Goal: Download file/media

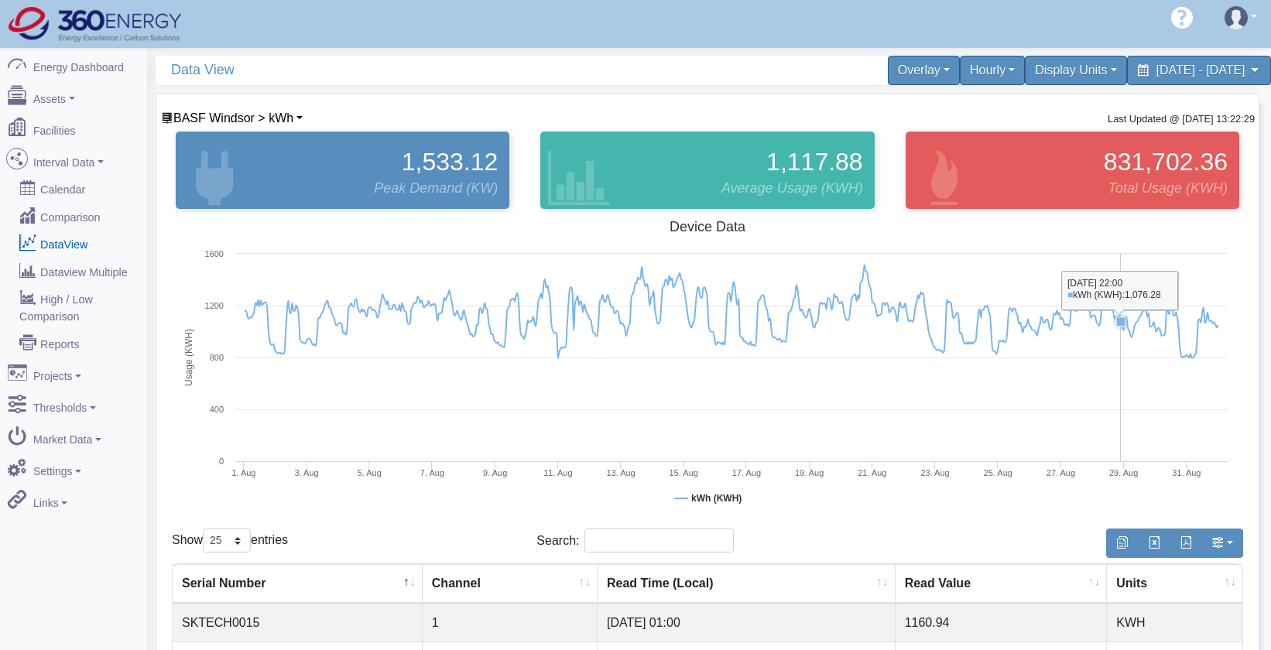
select select "25"
click at [263, 128] on div "1,533.12 Peak Demand (KW)" at bounding box center [342, 170] width 365 height 85
click at [275, 120] on span "BASF Windsor > kWh" at bounding box center [233, 117] width 120 height 13
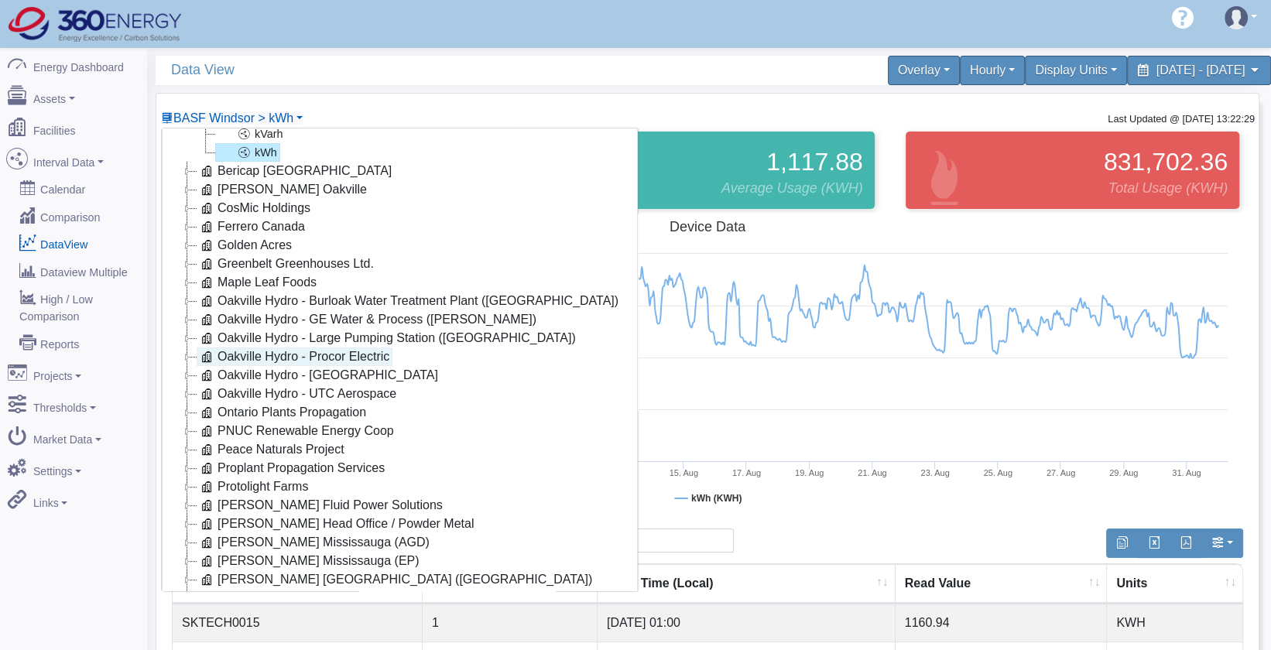
scroll to position [162, 0]
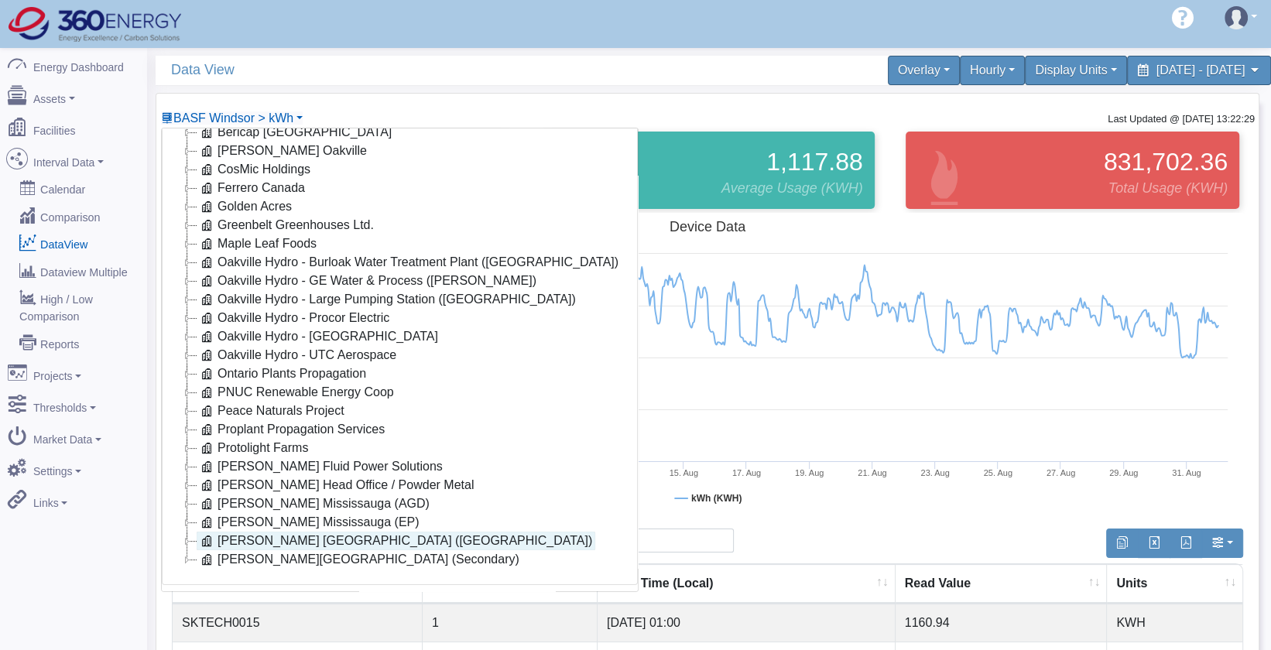
click at [327, 532] on link "[PERSON_NAME] [GEOGRAPHIC_DATA] ([GEOGRAPHIC_DATA])" at bounding box center [396, 541] width 399 height 19
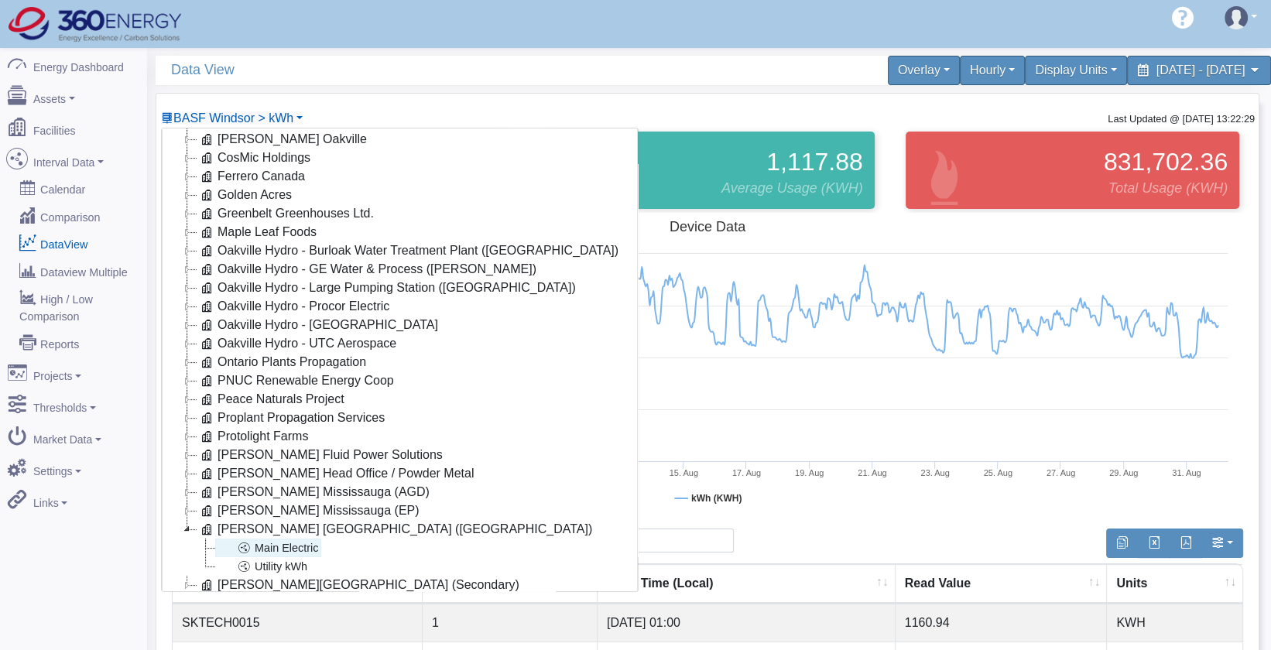
click at [291, 546] on link "Main Electric" at bounding box center [268, 548] width 106 height 19
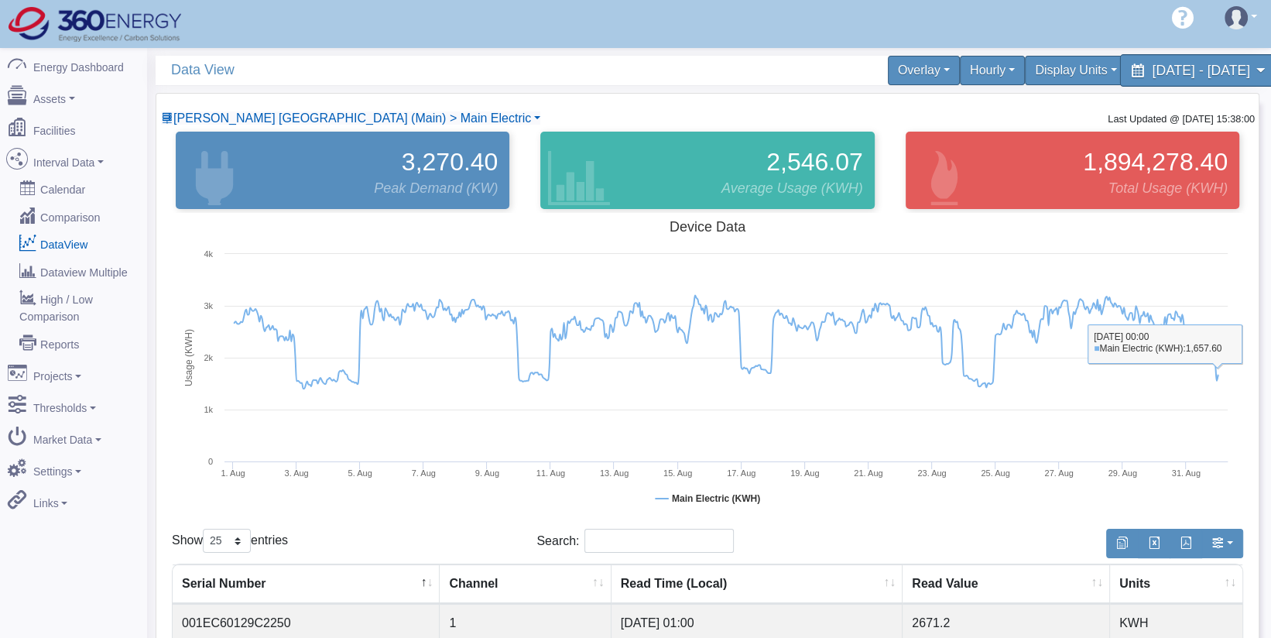
click at [1166, 73] on span "[DATE] - [DATE]" at bounding box center [1201, 70] width 98 height 15
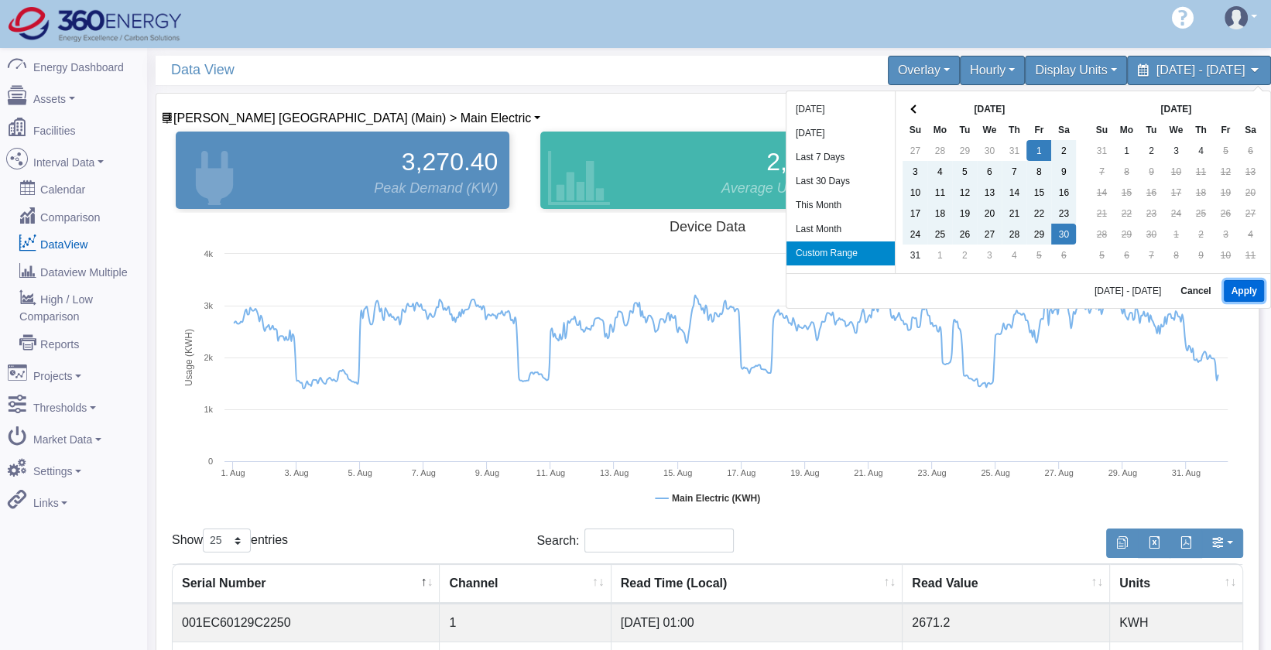
click at [1245, 293] on button "Apply" at bounding box center [1243, 291] width 39 height 22
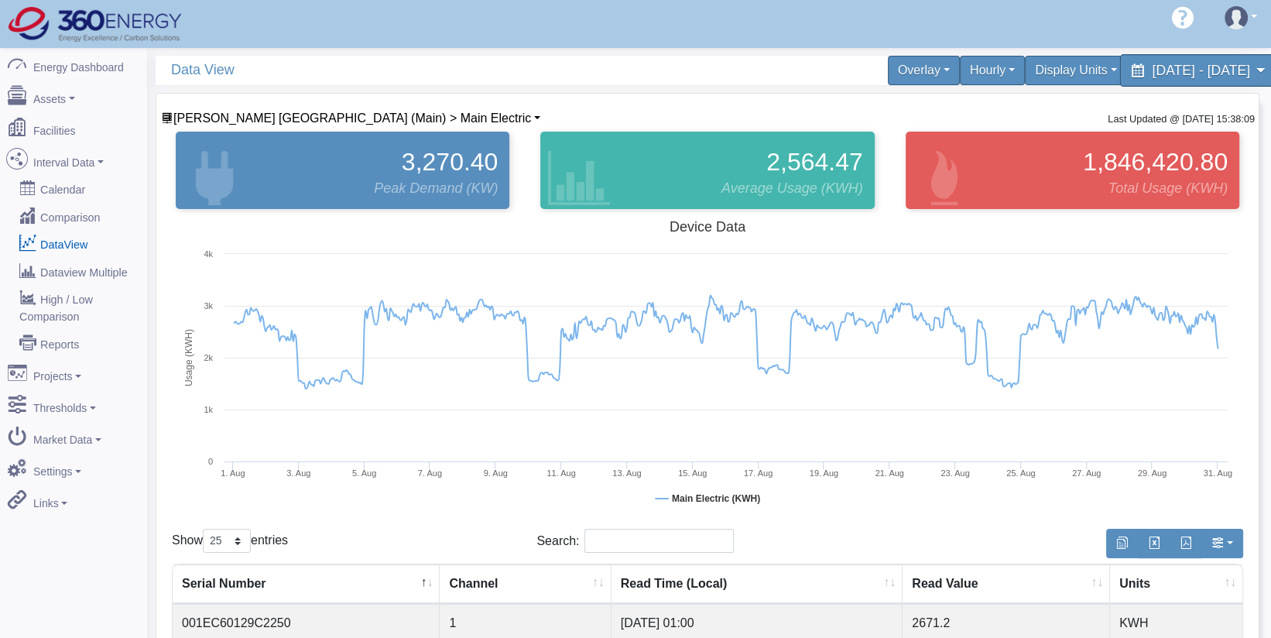
click at [1171, 80] on div "[DATE] - [DATE]" at bounding box center [1198, 70] width 159 height 33
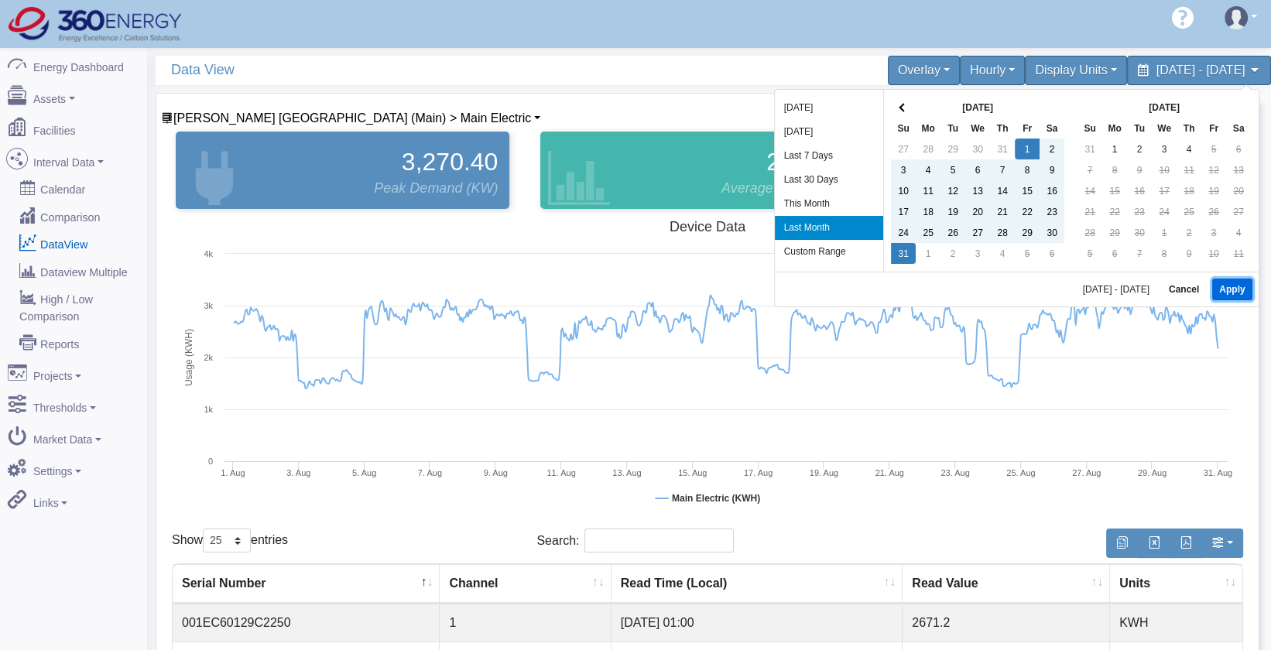
click at [1222, 283] on button "Apply" at bounding box center [1231, 290] width 39 height 22
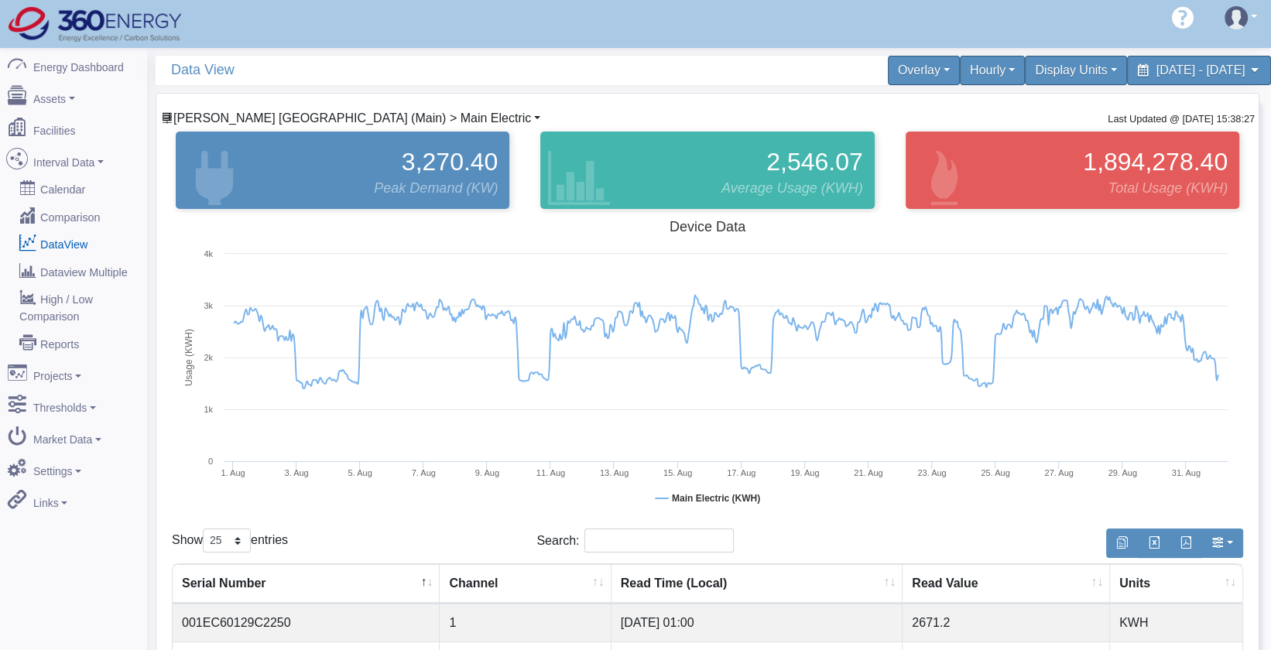
click at [254, 118] on span "[PERSON_NAME] [GEOGRAPHIC_DATA] (Main) > Main Electric" at bounding box center [352, 117] width 358 height 13
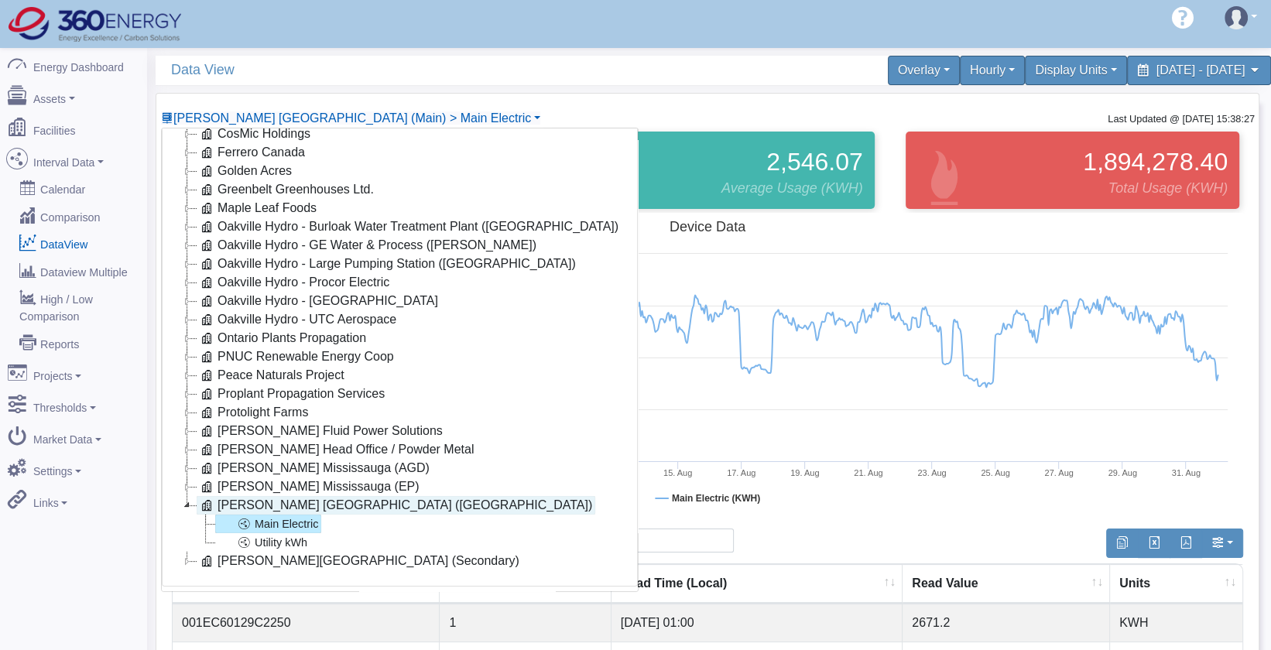
scroll to position [199, 0]
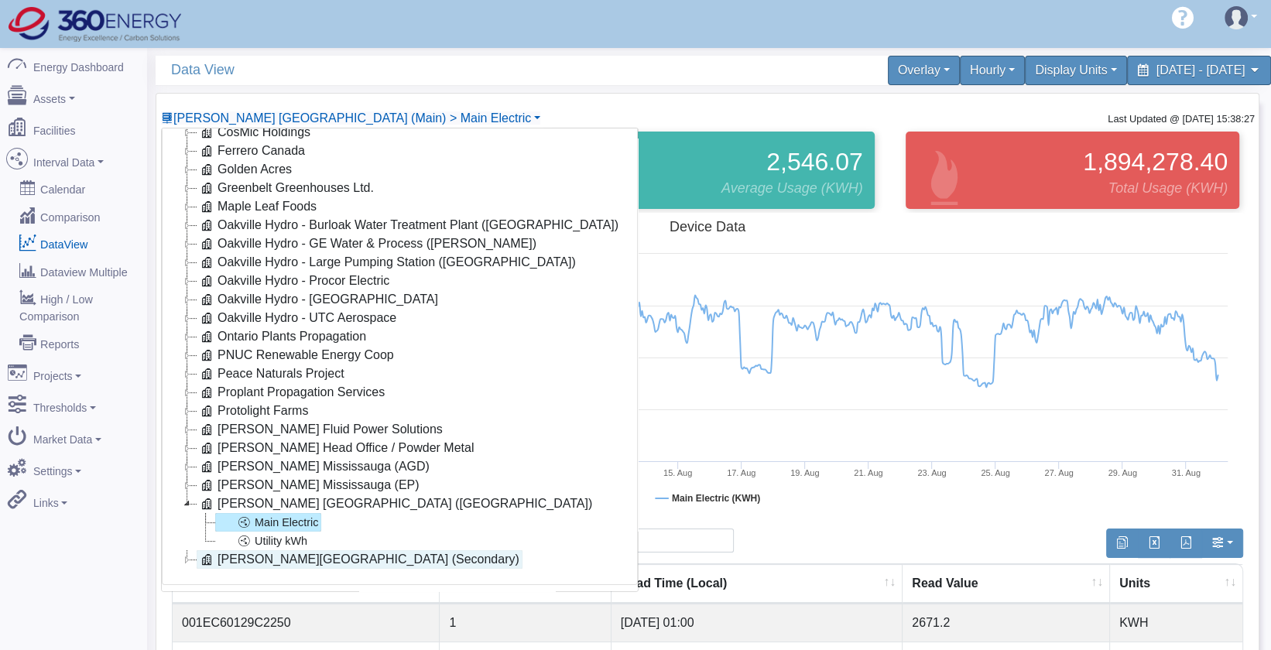
click at [282, 550] on link "[PERSON_NAME][GEOGRAPHIC_DATA] (Secondary)" at bounding box center [360, 559] width 326 height 19
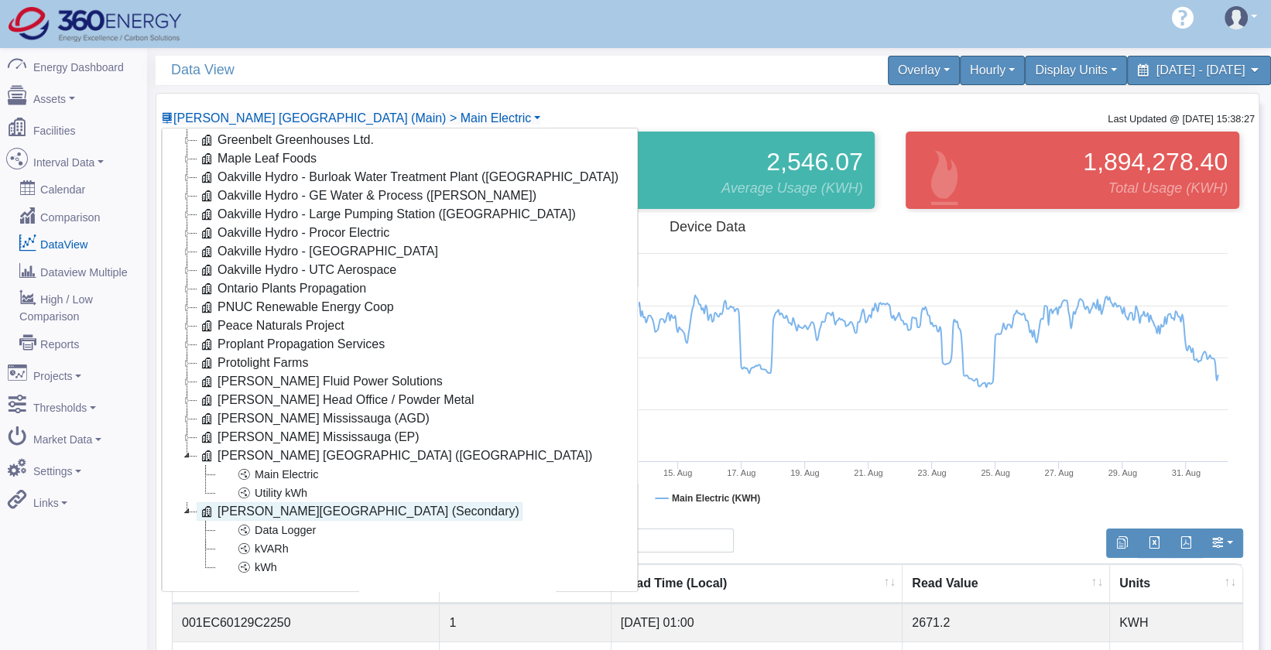
scroll to position [255, 0]
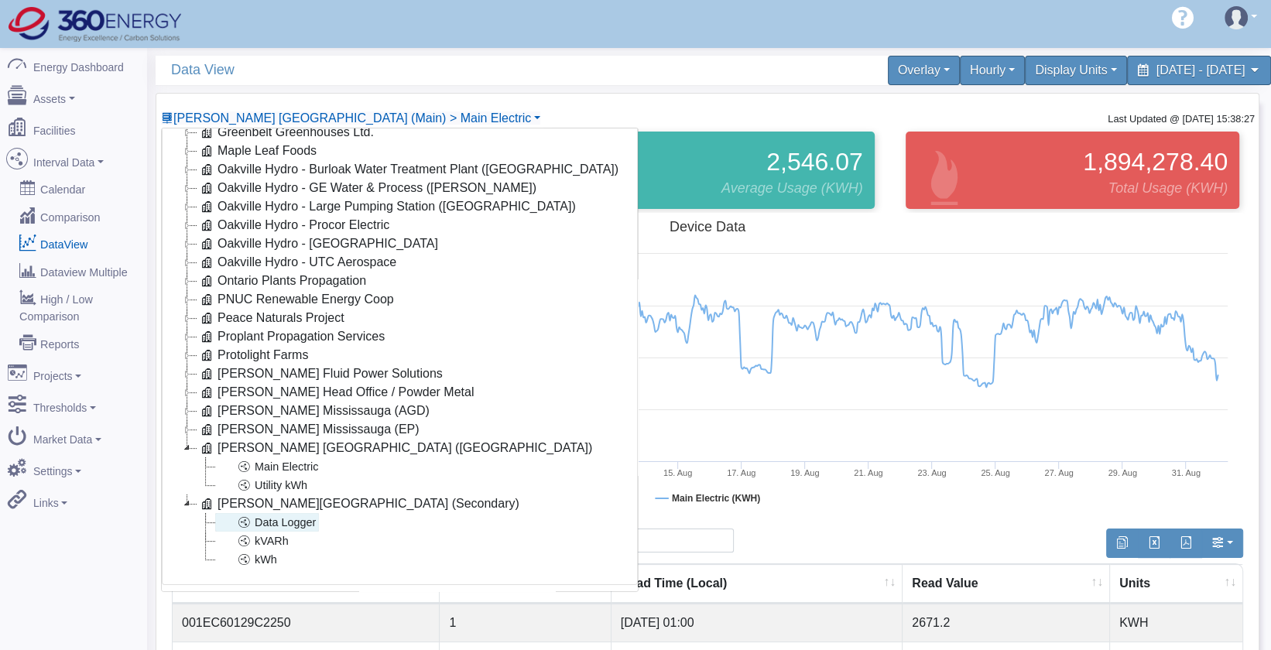
click at [280, 516] on link "Data Logger" at bounding box center [267, 522] width 104 height 19
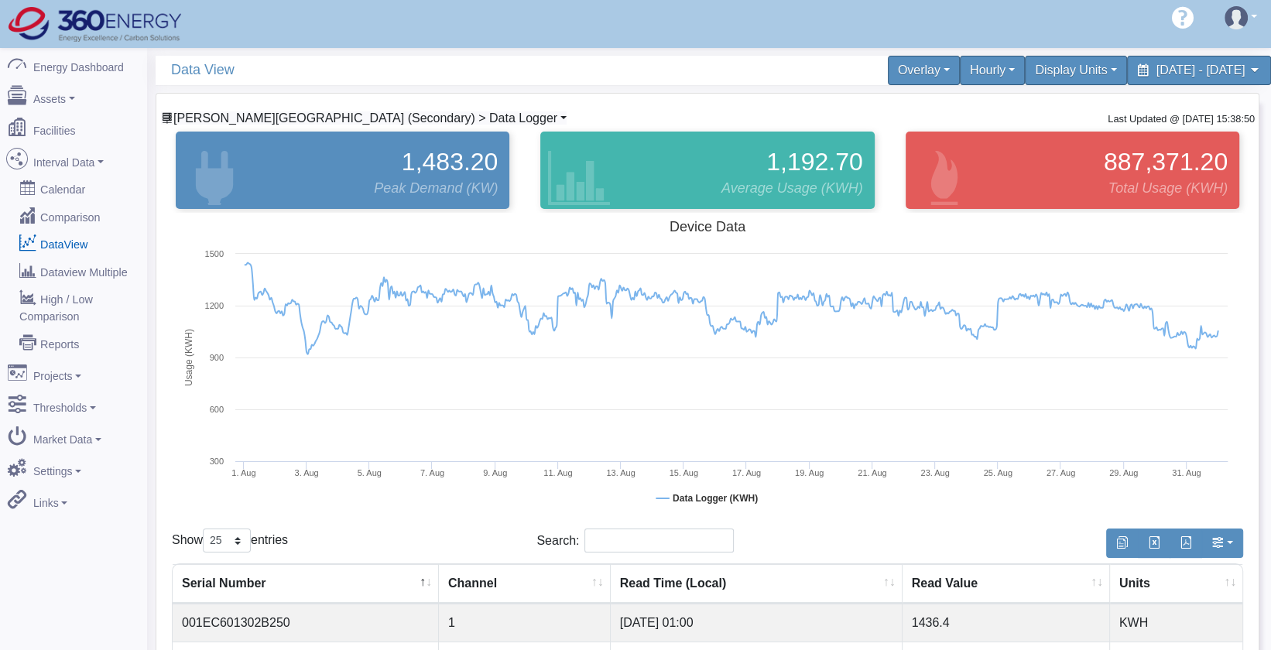
click at [341, 115] on span "[PERSON_NAME][GEOGRAPHIC_DATA] (Secondary) > Data Logger" at bounding box center [365, 117] width 384 height 13
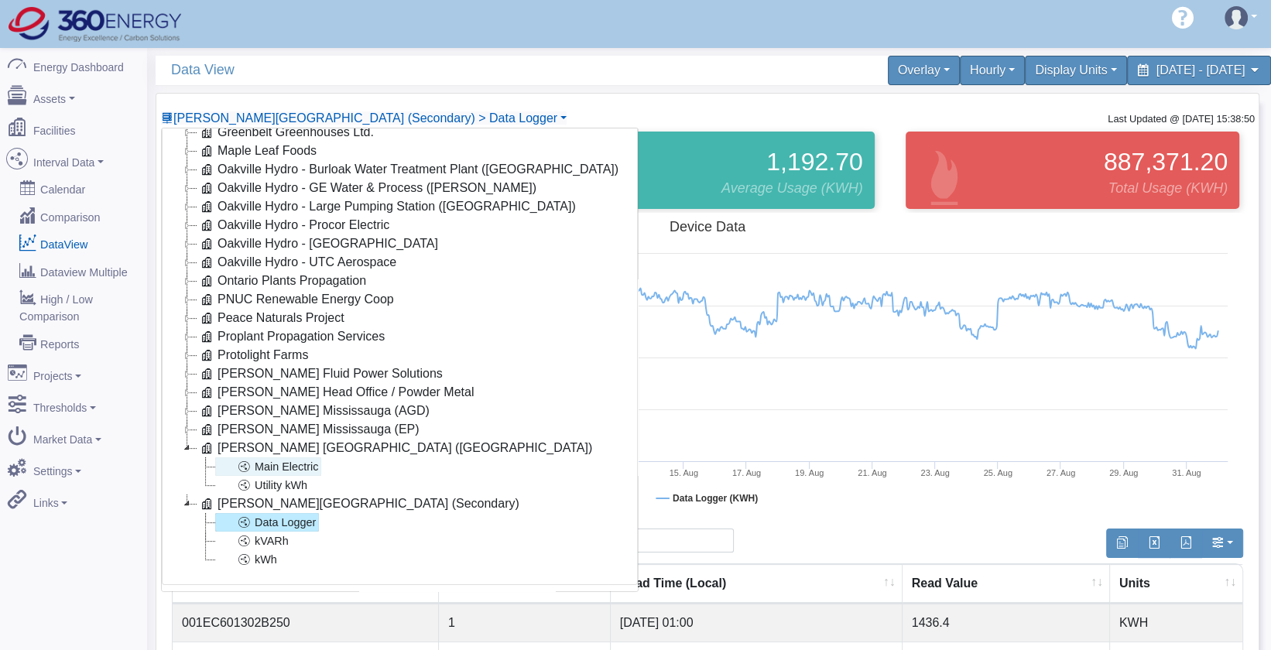
click at [264, 460] on link "Main Electric" at bounding box center [268, 467] width 106 height 19
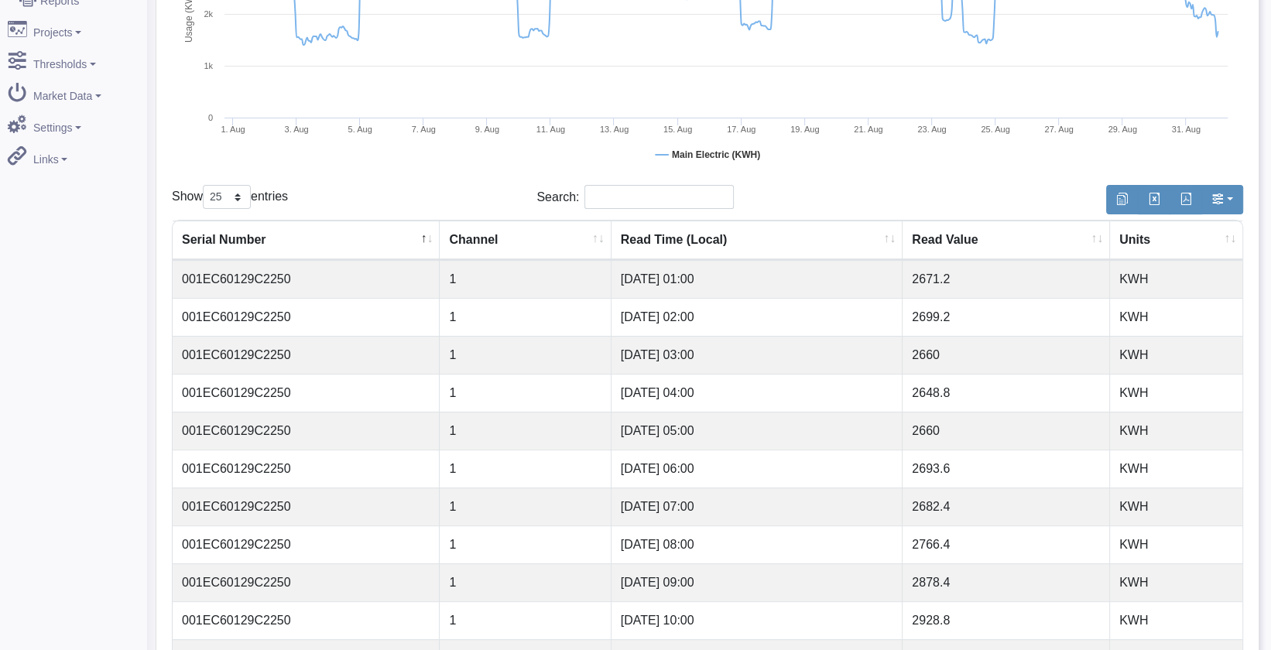
scroll to position [86, 0]
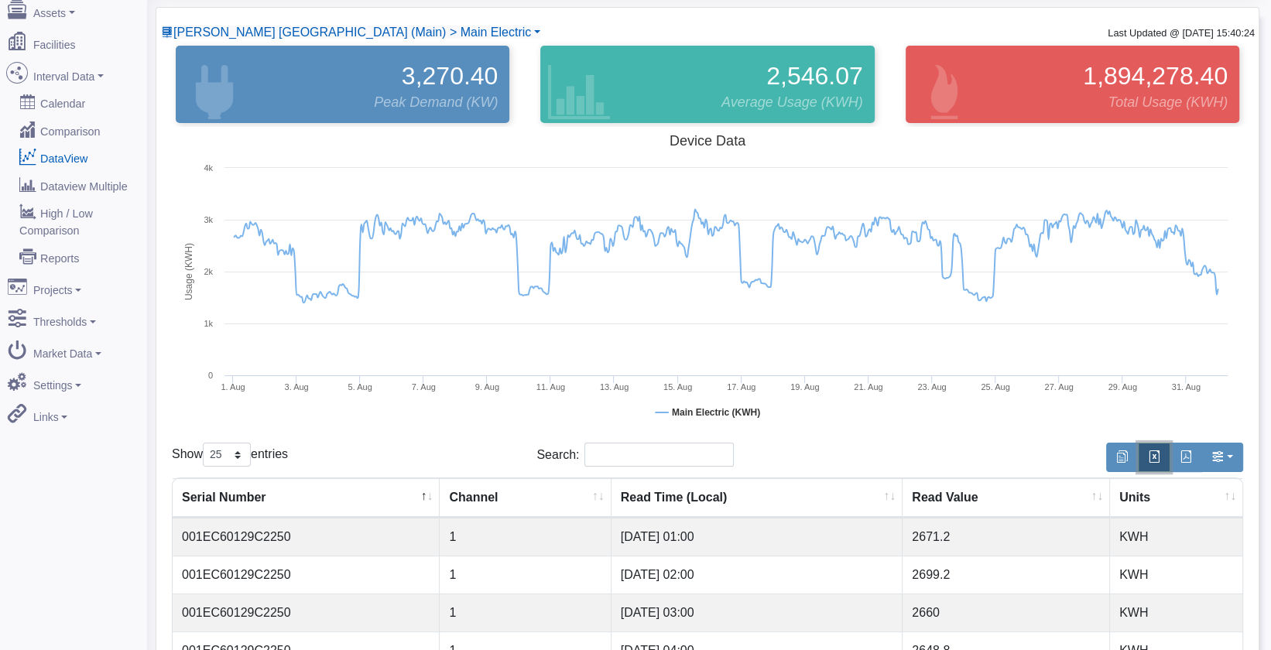
click at [1150, 458] on span "button" at bounding box center [1154, 457] width 12 height 12
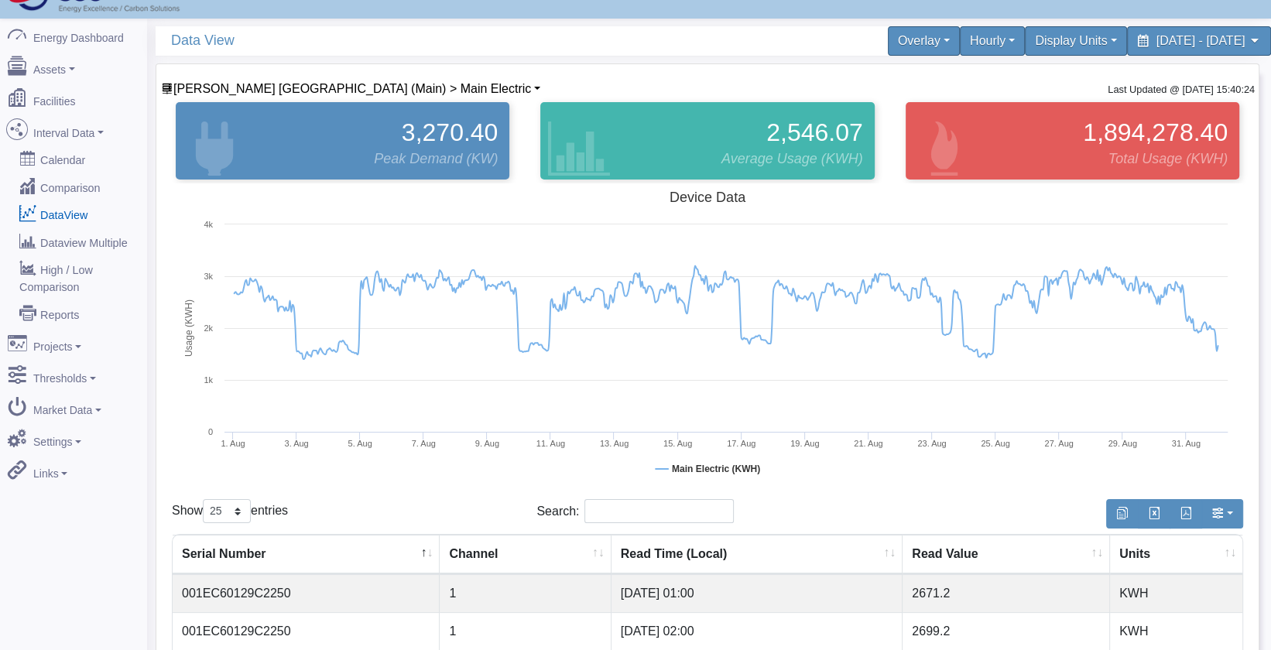
scroll to position [0, 0]
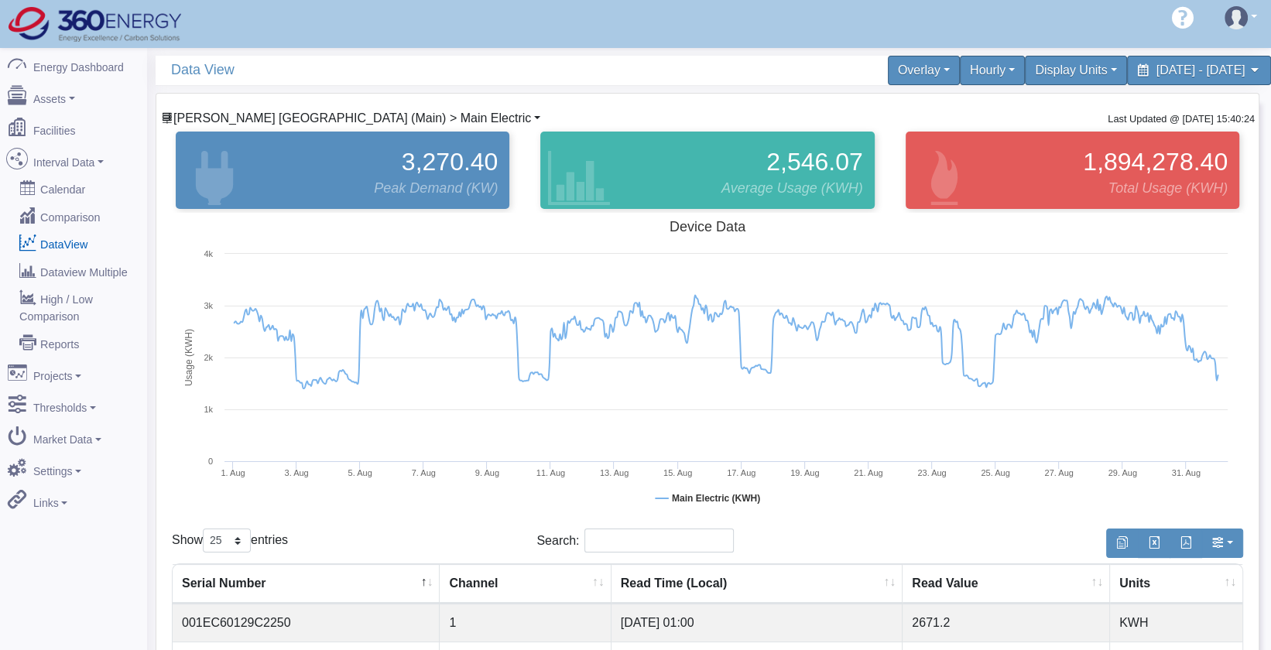
click at [208, 117] on span "[PERSON_NAME] [GEOGRAPHIC_DATA] (Main) > Main Electric" at bounding box center [352, 117] width 358 height 13
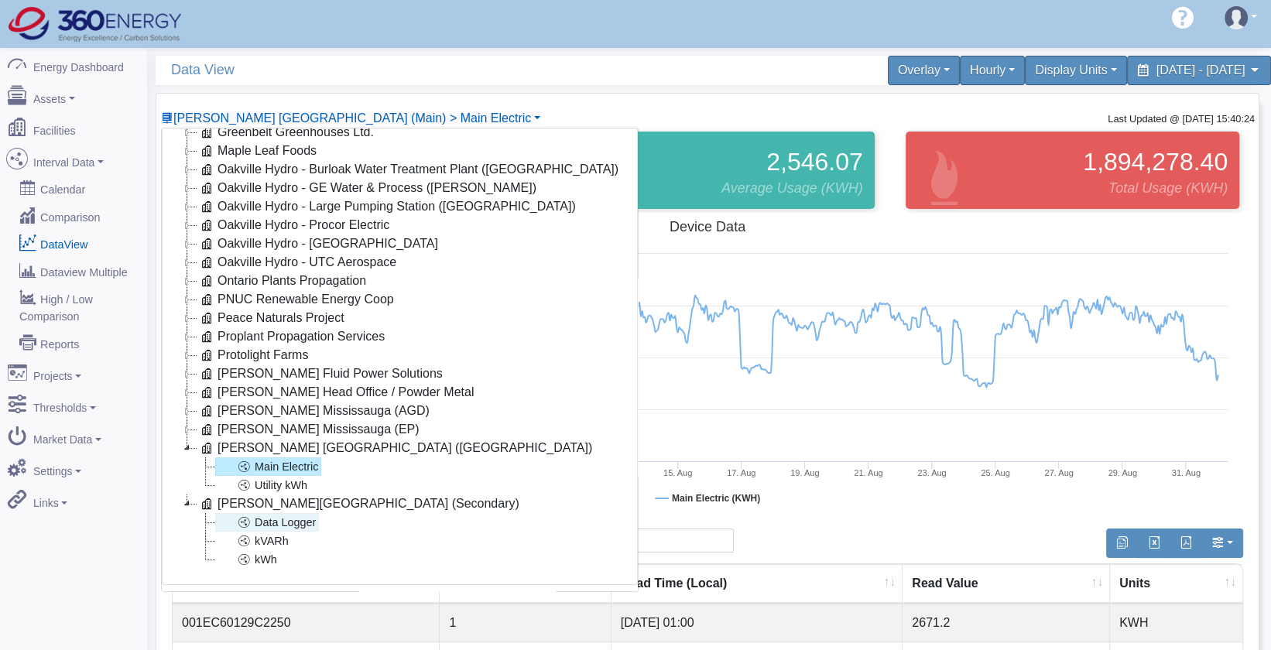
click at [269, 513] on link "Data Logger" at bounding box center [267, 522] width 104 height 19
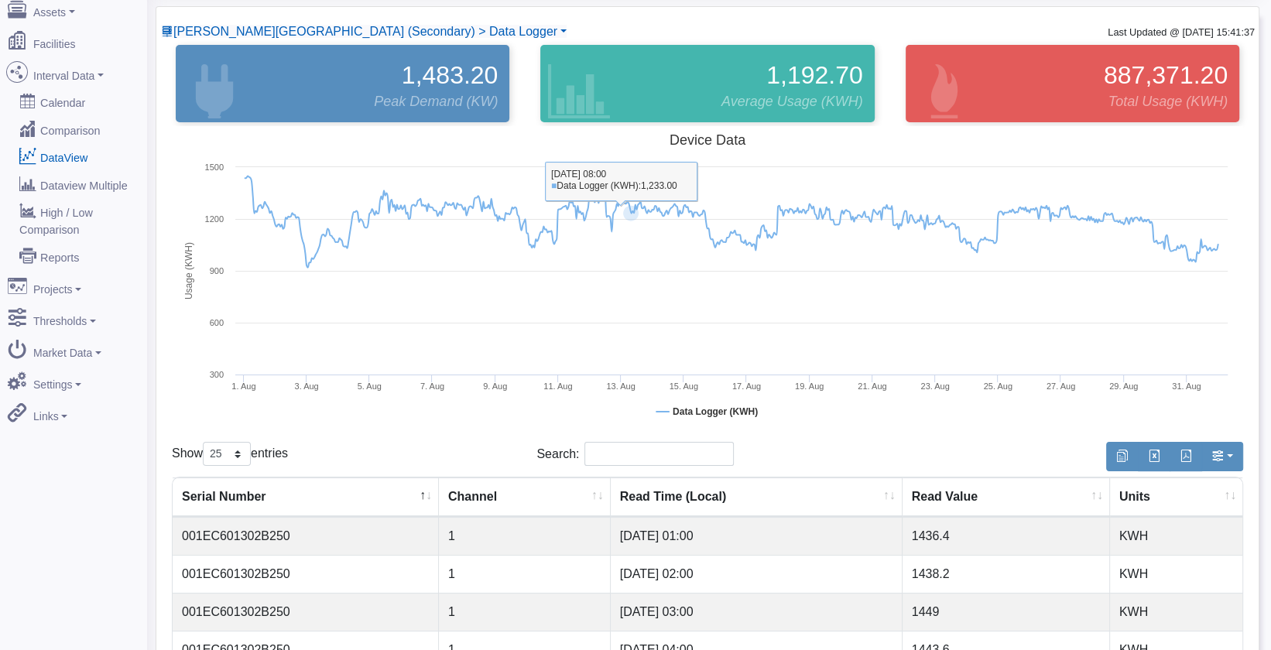
scroll to position [172, 0]
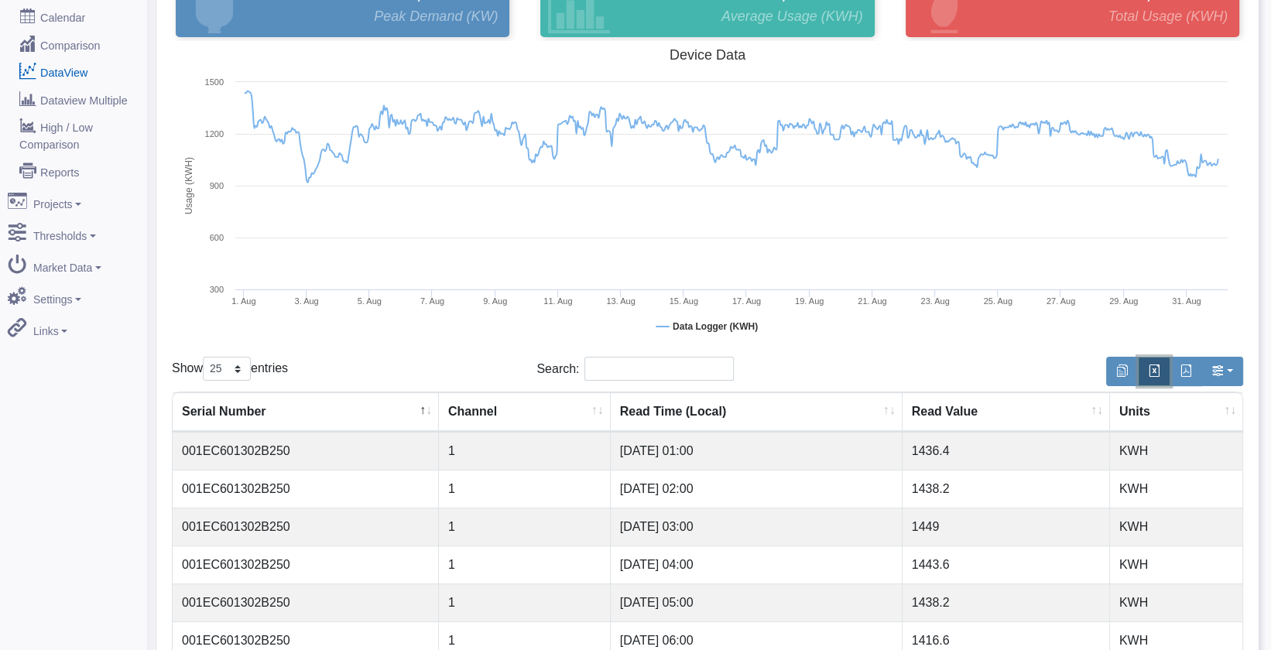
click at [1157, 374] on span "button" at bounding box center [1154, 371] width 12 height 12
